Goal: Use online tool/utility: Utilize a website feature to perform a specific function

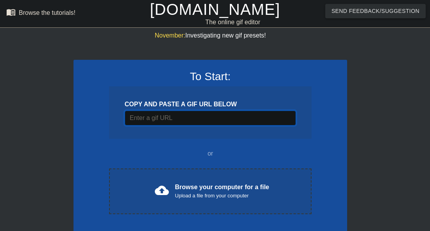
drag, startPoint x: 167, startPoint y: 118, endPoint x: 174, endPoint y: 117, distance: 6.4
click at [167, 118] on input "Username" at bounding box center [210, 118] width 171 height 15
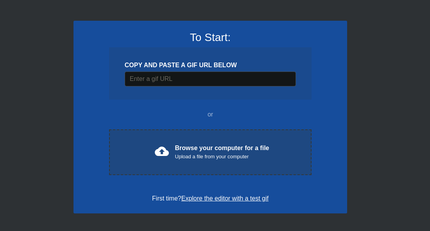
click at [213, 141] on div "cloud_upload Browse your computer for a file Upload a file from your computer C…" at bounding box center [210, 152] width 203 height 46
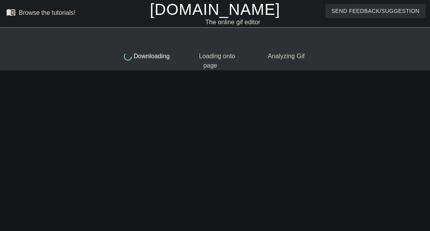
scroll to position [0, 0]
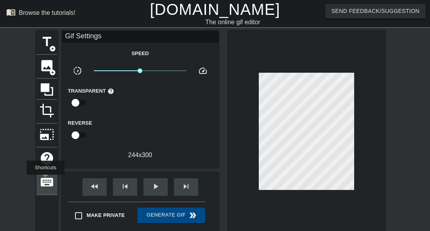
click at [45, 180] on span "keyboard" at bounding box center [46, 182] width 15 height 15
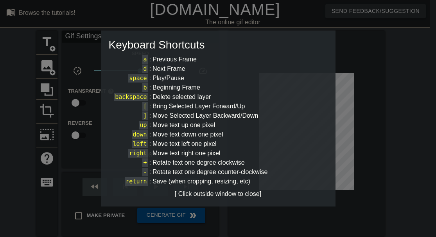
click at [90, 132] on div at bounding box center [218, 118] width 436 height 237
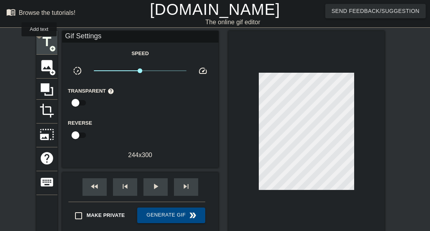
click at [39, 42] on span "title" at bounding box center [46, 41] width 15 height 15
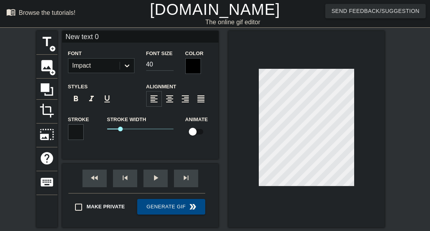
click at [192, 64] on div at bounding box center [193, 66] width 16 height 16
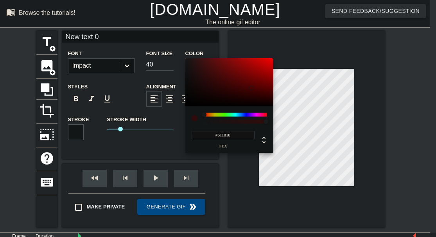
drag, startPoint x: 224, startPoint y: 98, endPoint x: 251, endPoint y: 88, distance: 29.4
click at [251, 88] on div at bounding box center [229, 82] width 88 height 48
type input "97"
type input "0.24"
drag, startPoint x: 264, startPoint y: 120, endPoint x: 219, endPoint y: 126, distance: 44.5
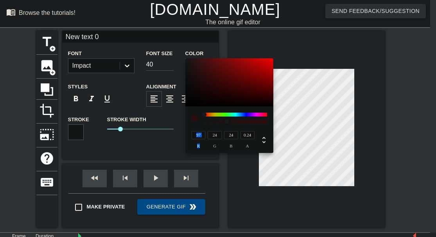
click at [219, 126] on div "97 r 24 g 24 b 0.24 a" at bounding box center [229, 129] width 88 height 47
type input "91"
type input "95"
type input "97"
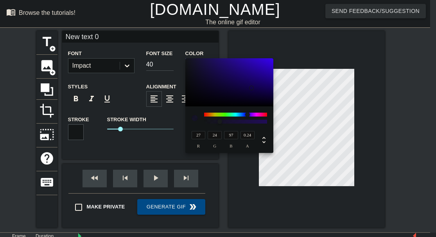
type input "24"
type input "97"
type input "24"
type input "97"
type input "24"
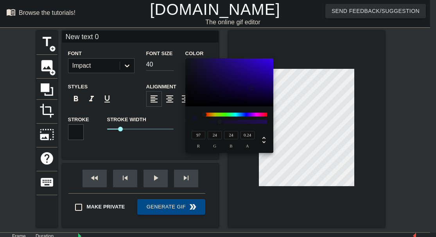
drag, startPoint x: 258, startPoint y: 116, endPoint x: 194, endPoint y: 118, distance: 63.4
click at [194, 118] on div at bounding box center [229, 118] width 75 height 11
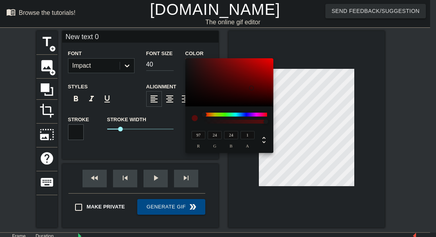
drag, startPoint x: 227, startPoint y: 124, endPoint x: 267, endPoint y: 124, distance: 39.9
click at [267, 124] on div at bounding box center [268, 122] width 5 height 5
type input "1"
drag, startPoint x: 233, startPoint y: 121, endPoint x: 281, endPoint y: 120, distance: 47.7
click at [284, 127] on div "97 r 24 g 24 b 1 a" at bounding box center [218, 118] width 436 height 237
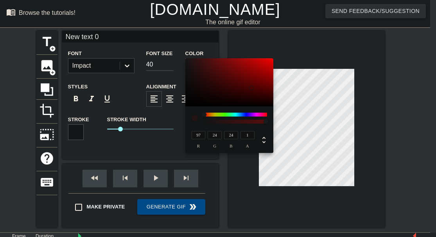
type input "141"
type input "17"
type input "255"
type input "0"
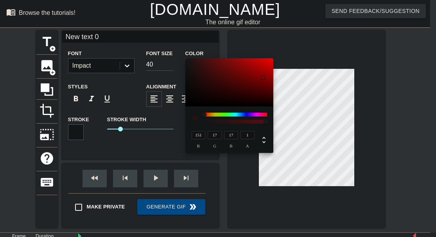
type input "0"
type input "7"
type input "233"
type input "22"
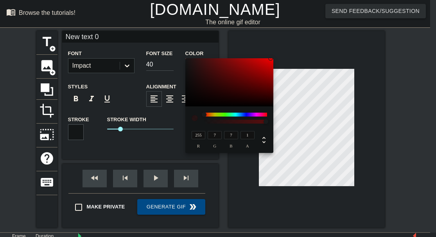
type input "22"
type input "134"
type input "18"
type input "0"
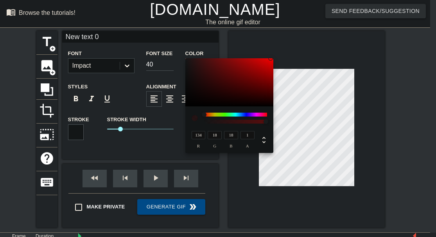
type input "0"
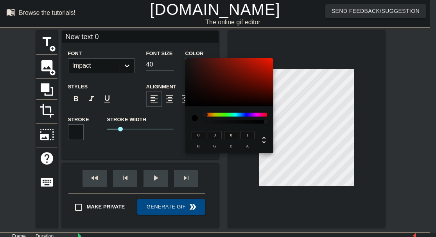
click at [260, 117] on div at bounding box center [235, 118] width 63 height 11
drag, startPoint x: 261, startPoint y: 112, endPoint x: 266, endPoint y: 115, distance: 5.1
click at [266, 115] on div "0 r 0 g 0 b 1 a" at bounding box center [229, 129] width 88 height 47
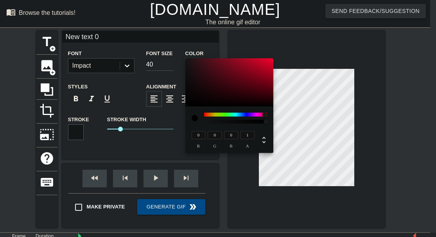
click at [265, 115] on div at bounding box center [235, 115] width 63 height 4
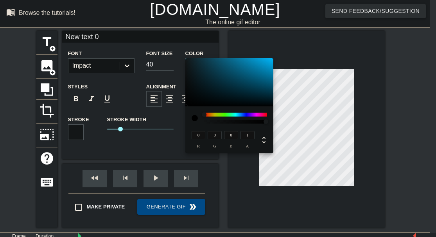
drag, startPoint x: 260, startPoint y: 116, endPoint x: 218, endPoint y: 106, distance: 43.1
click at [202, 110] on div "0 r 0 g 0 b 1 a" at bounding box center [229, 129] width 88 height 47
type input "147"
type input "45"
type input "43"
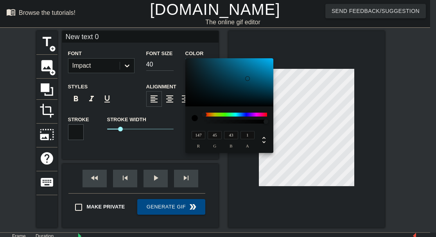
type input "155"
type input "40"
type input "38"
type input "205"
type input "24"
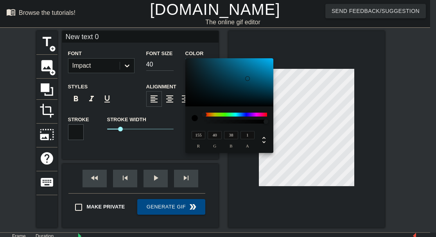
type input "20"
type input "255"
type input "6"
type input "0"
drag, startPoint x: 248, startPoint y: 78, endPoint x: 295, endPoint y: 48, distance: 55.5
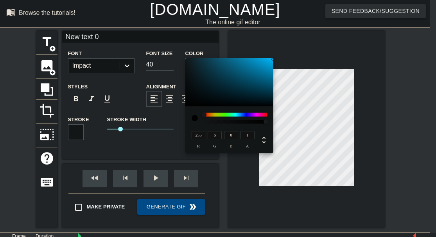
click at [295, 48] on div "255 r 6 g 0 b 1 a" at bounding box center [218, 118] width 436 height 237
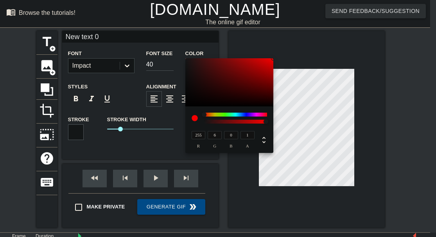
click at [226, 111] on div "255 r 6 g 0 b 1 a" at bounding box center [229, 129] width 88 height 47
type input "0"
type input "255"
type input "160"
click at [232, 113] on div at bounding box center [235, 115] width 63 height 4
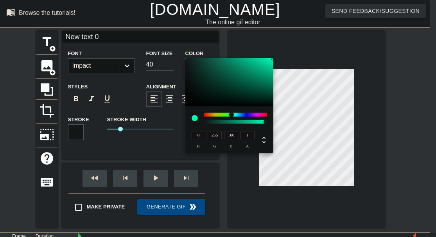
type input "226"
type input "255"
click at [237, 114] on div at bounding box center [235, 115] width 63 height 4
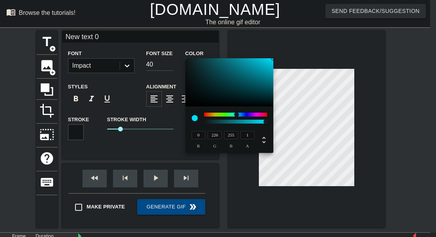
drag, startPoint x: 212, startPoint y: 133, endPoint x: 219, endPoint y: 134, distance: 7.1
click at [219, 134] on input "226" at bounding box center [215, 135] width 14 height 8
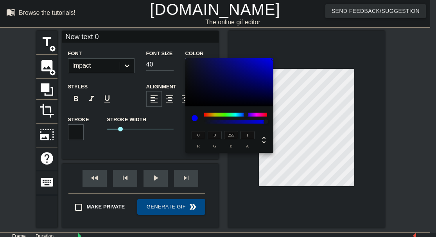
type input "0"
drag, startPoint x: 230, startPoint y: 135, endPoint x: 233, endPoint y: 135, distance: 3.9
click at [230, 135] on input "255" at bounding box center [231, 135] width 14 height 8
drag, startPoint x: 233, startPoint y: 135, endPoint x: 220, endPoint y: 135, distance: 12.5
click at [221, 135] on div "0 r 0 g 2055 b 1 a" at bounding box center [221, 139] width 65 height 18
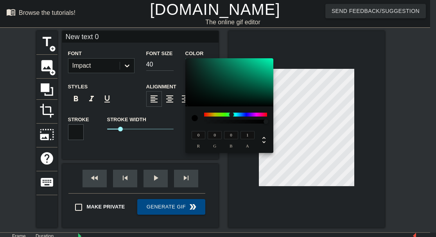
type input "0"
click at [249, 135] on input "1" at bounding box center [248, 135] width 14 height 8
drag, startPoint x: 250, startPoint y: 134, endPoint x: 234, endPoint y: 131, distance: 16.2
click at [234, 131] on div "0 r 0 g 0 b 10 a" at bounding box center [221, 139] width 65 height 18
type input "0"
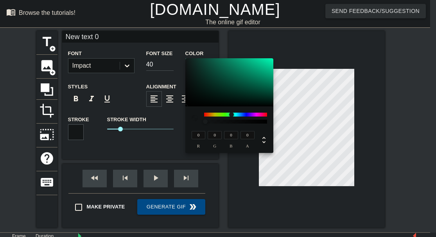
click at [197, 136] on input "0" at bounding box center [199, 135] width 14 height 8
paste input "255"
type input "2550"
type input "1"
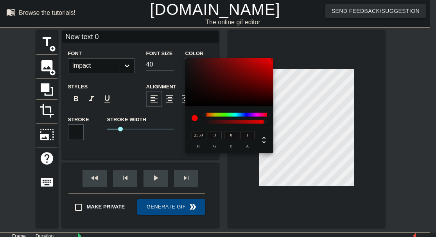
drag, startPoint x: 203, startPoint y: 133, endPoint x: 175, endPoint y: 130, distance: 28.7
click at [175, 130] on div "2550 r 0 g 0 b 1 a" at bounding box center [218, 118] width 436 height 237
paste input
type input "255"
click at [216, 136] on input "0" at bounding box center [215, 135] width 14 height 8
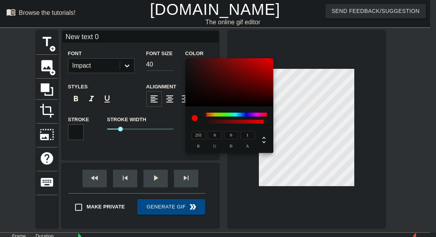
click at [215, 136] on input "0" at bounding box center [215, 135] width 14 height 8
paste input "255"
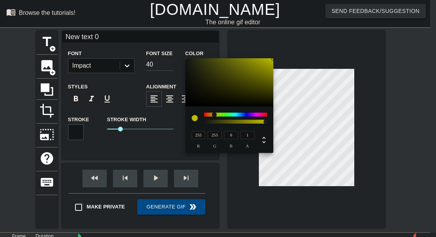
type input "255"
click at [230, 136] on input "0" at bounding box center [231, 135] width 14 height 8
paste input "255"
type input "255"
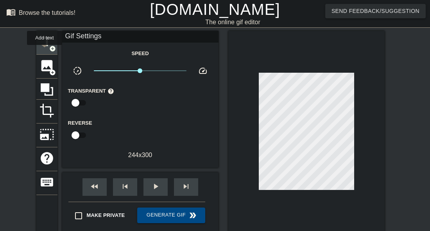
click at [45, 50] on div "title add_circle" at bounding box center [46, 43] width 21 height 24
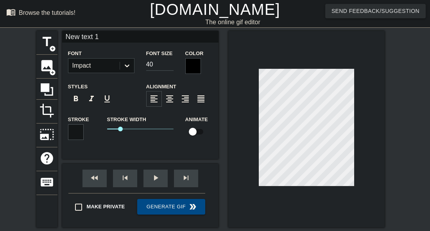
scroll to position [1, 2]
drag, startPoint x: 101, startPoint y: 38, endPoint x: 29, endPoint y: 33, distance: 71.7
click at [29, 33] on div "title add_circle image add_circle crop photo_size_select_large help keyboard Ne…" at bounding box center [215, 129] width 430 height 197
drag, startPoint x: 122, startPoint y: 37, endPoint x: 64, endPoint y: 25, distance: 59.1
click at [65, 25] on div "menu_book Browse the tutorials! [DOMAIN_NAME] The online gif editor Send Feedba…" at bounding box center [215, 145] width 430 height 291
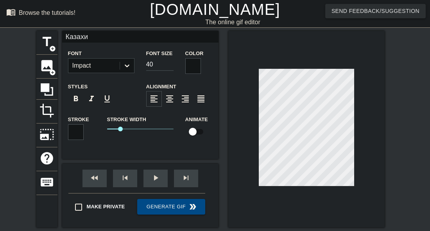
type input "Казахи"
click at [125, 68] on icon at bounding box center [127, 66] width 8 height 8
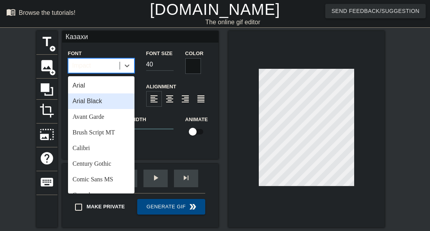
click at [102, 99] on div "Arial Black" at bounding box center [101, 101] width 66 height 16
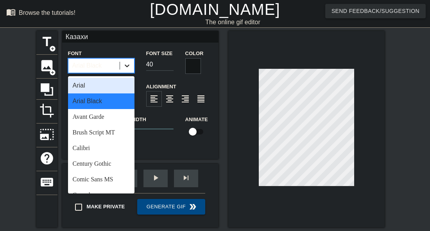
click at [120, 66] on div at bounding box center [127, 66] width 14 height 14
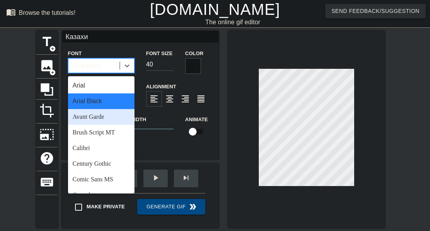
click at [113, 117] on div "Avant Garde" at bounding box center [101, 117] width 66 height 16
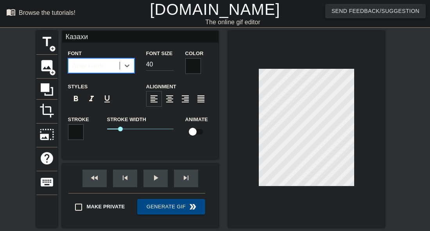
click at [117, 66] on div "Avant Garde" at bounding box center [93, 66] width 51 height 14
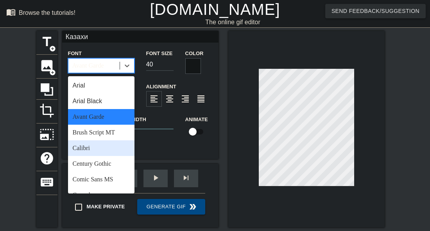
click at [108, 144] on div "Calibri" at bounding box center [101, 148] width 66 height 16
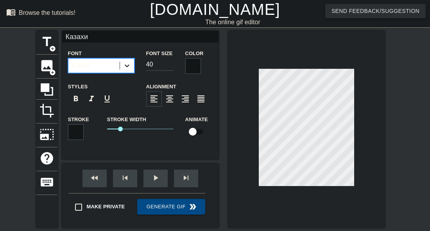
click at [130, 65] on icon at bounding box center [127, 66] width 8 height 8
click at [116, 66] on div "Calibri" at bounding box center [93, 66] width 51 height 14
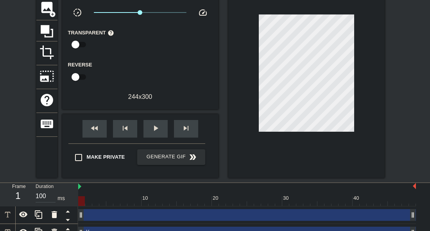
scroll to position [70, 0]
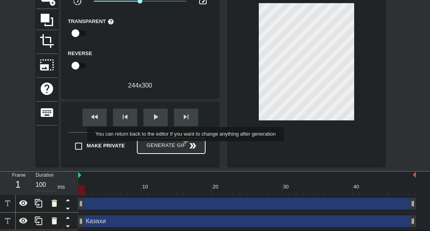
click at [187, 147] on span "Generate Gif double_arrow" at bounding box center [170, 145] width 61 height 9
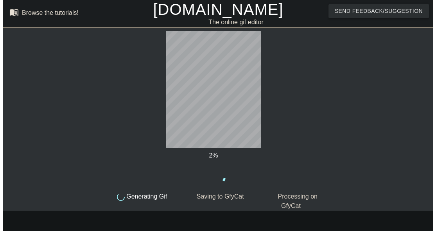
scroll to position [0, 0]
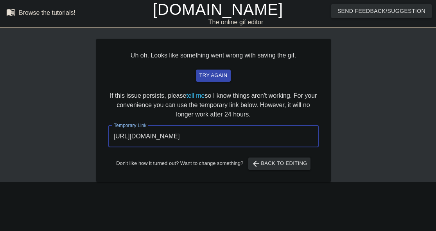
drag, startPoint x: 285, startPoint y: 139, endPoint x: 69, endPoint y: 115, distance: 216.8
click at [71, 116] on div "Uh oh. Looks like something went wrong with saving the gif. try again If this i…" at bounding box center [218, 106] width 436 height 151
